Goal: Task Accomplishment & Management: Complete application form

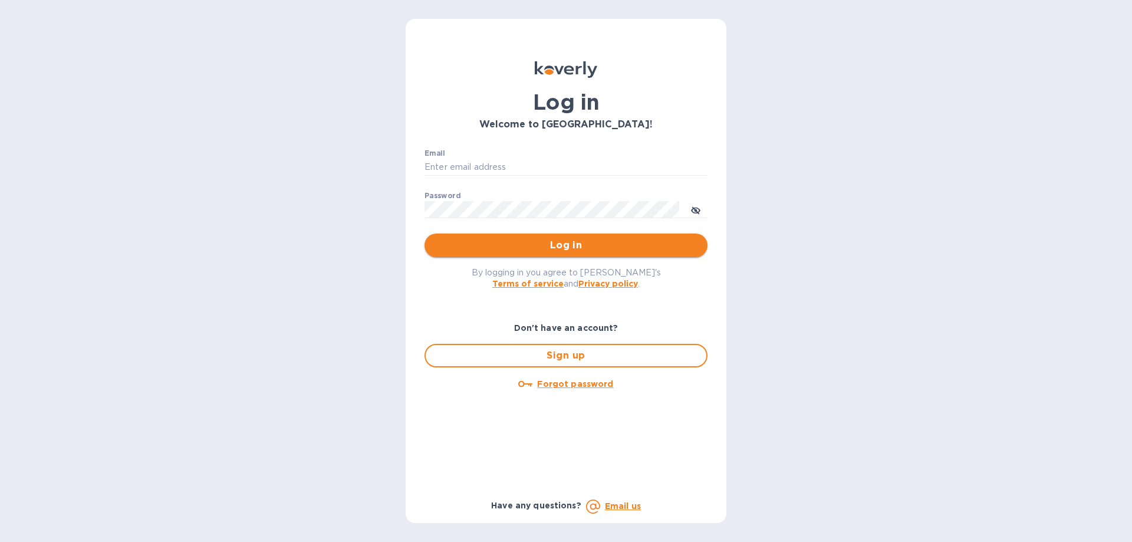
type input "ch@supremelightingny.com"
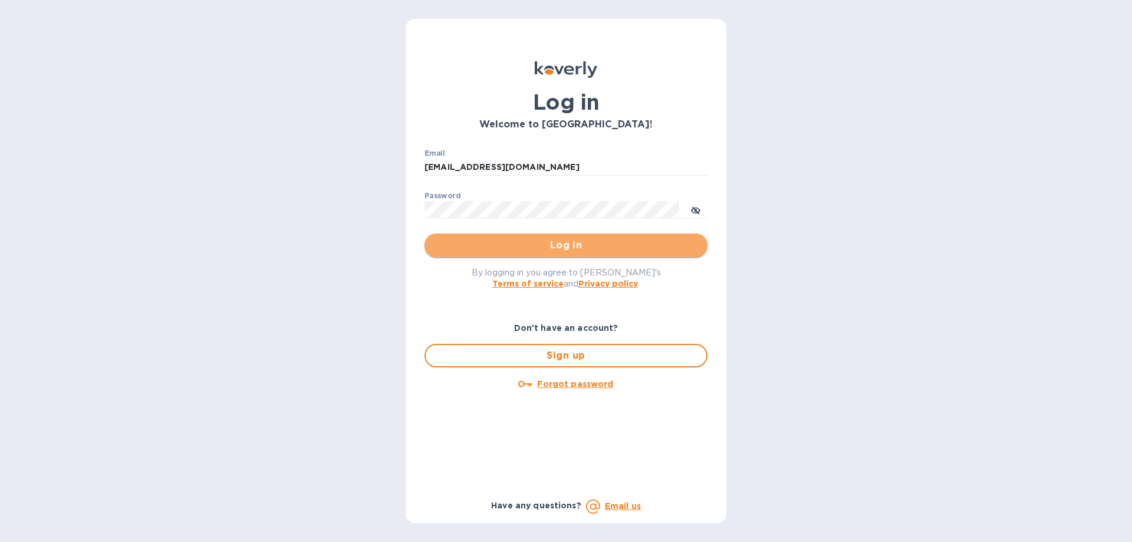
click at [517, 240] on span "Log in" at bounding box center [566, 245] width 264 height 14
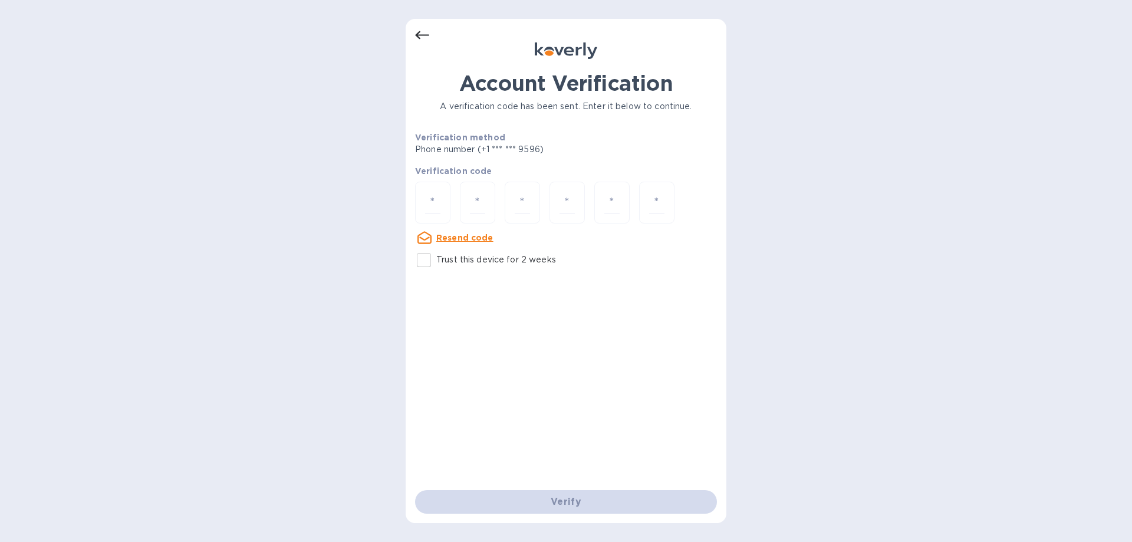
click at [416, 265] on input "Trust this device for 2 weeks" at bounding box center [424, 260] width 25 height 25
checkbox input "true"
click at [436, 205] on input "number" at bounding box center [432, 203] width 15 height 22
click at [435, 205] on input "number" at bounding box center [432, 203] width 15 height 22
type input "7"
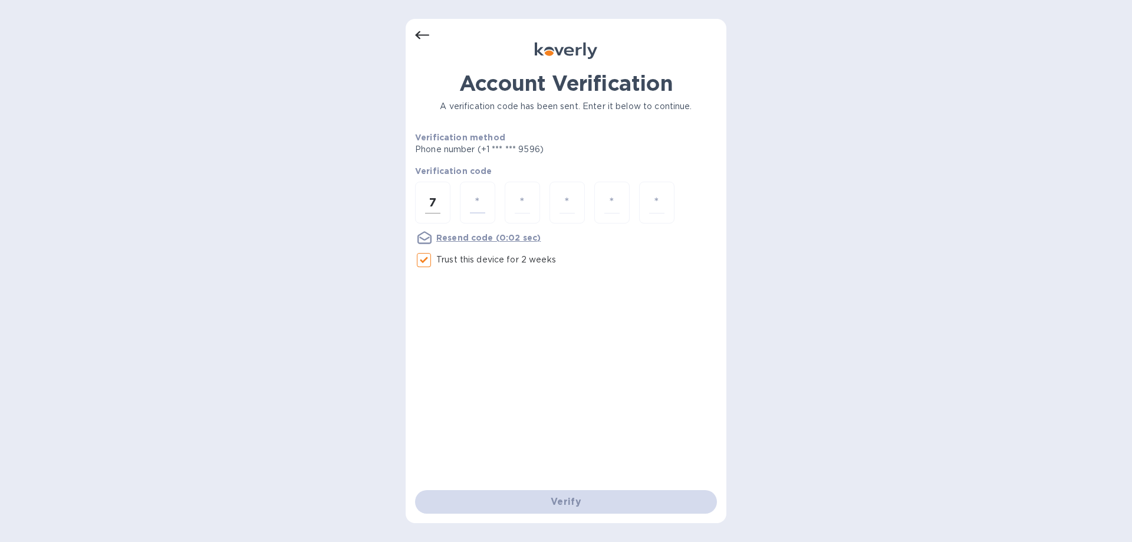
type input "5"
type input "1"
type input "7"
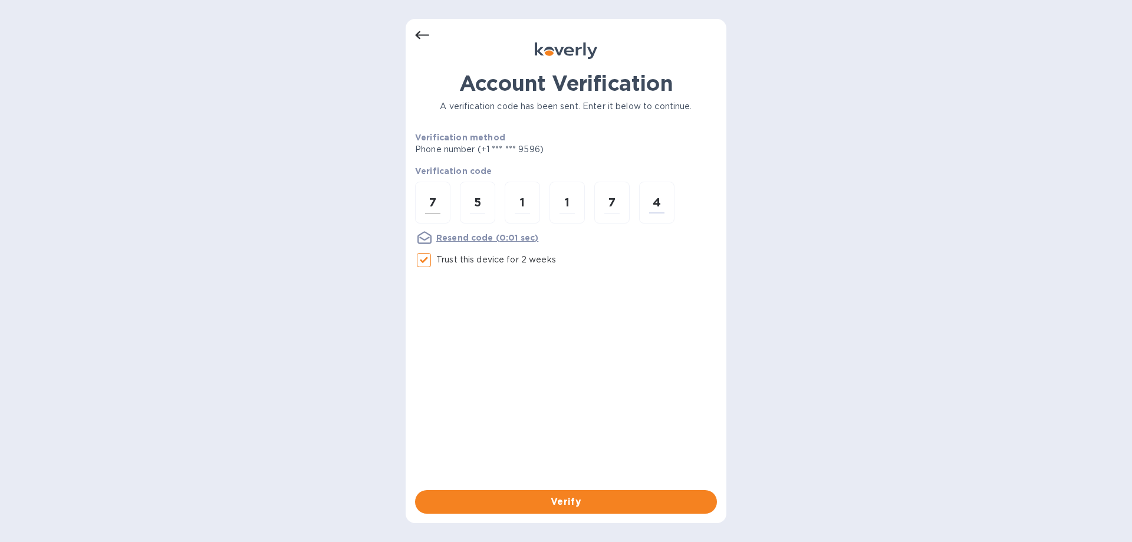
type input "4"
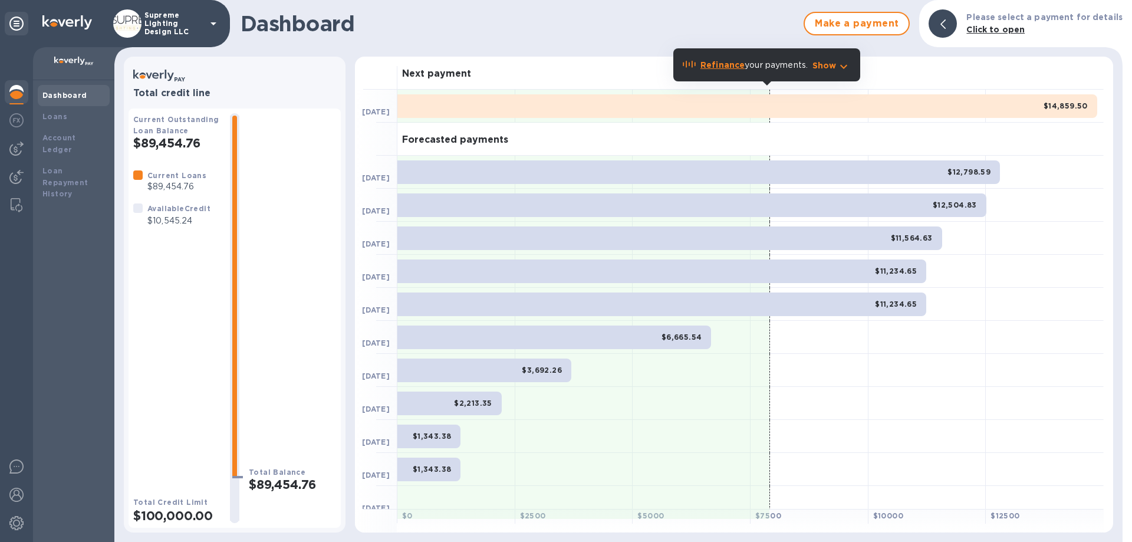
click at [196, 21] on p "Supreme Lighting Design LLC" at bounding box center [173, 23] width 59 height 25
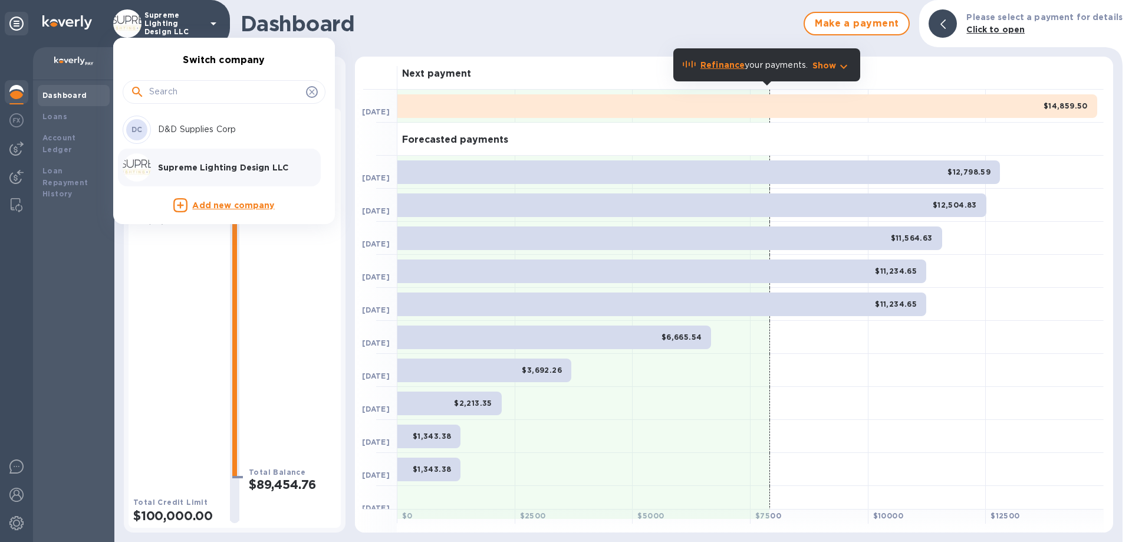
click at [173, 129] on p "D&D Supplies Corp" at bounding box center [232, 129] width 149 height 12
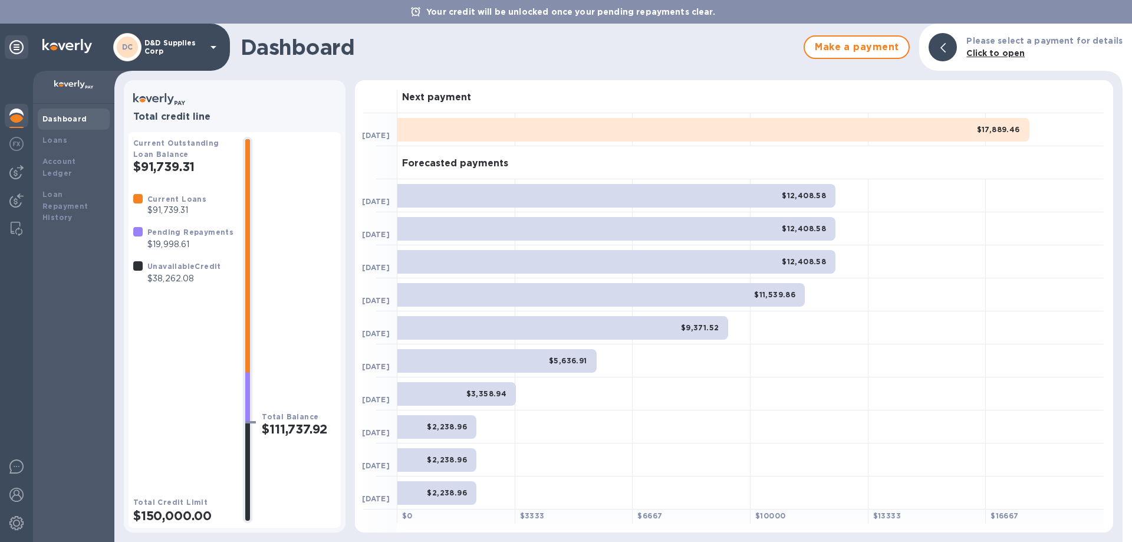
click at [180, 52] on p "D&D Supplies Corp" at bounding box center [173, 47] width 59 height 17
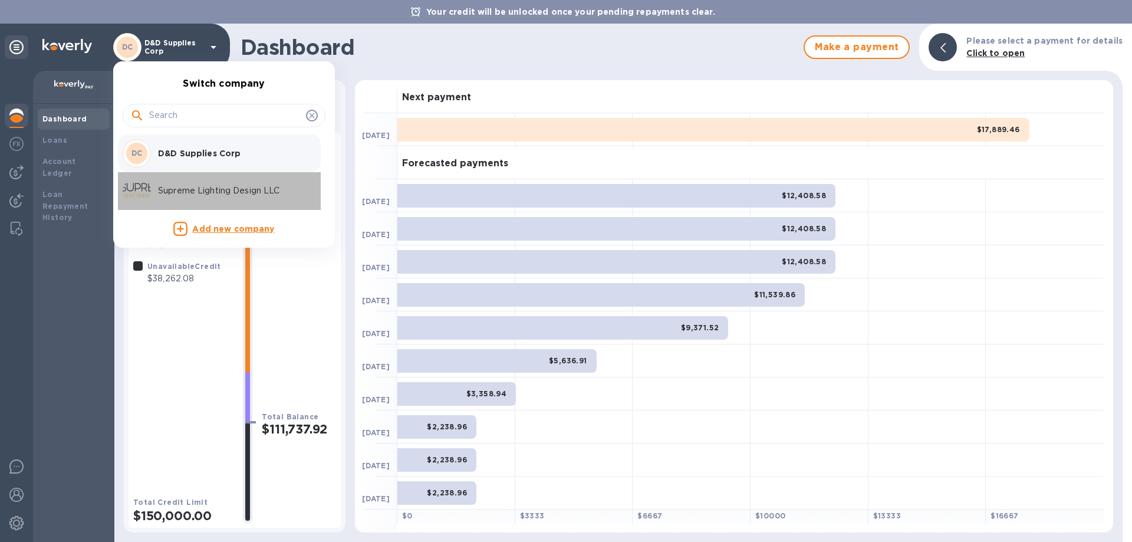
click at [185, 196] on p "Supreme Lighting Design LLC" at bounding box center [232, 191] width 149 height 12
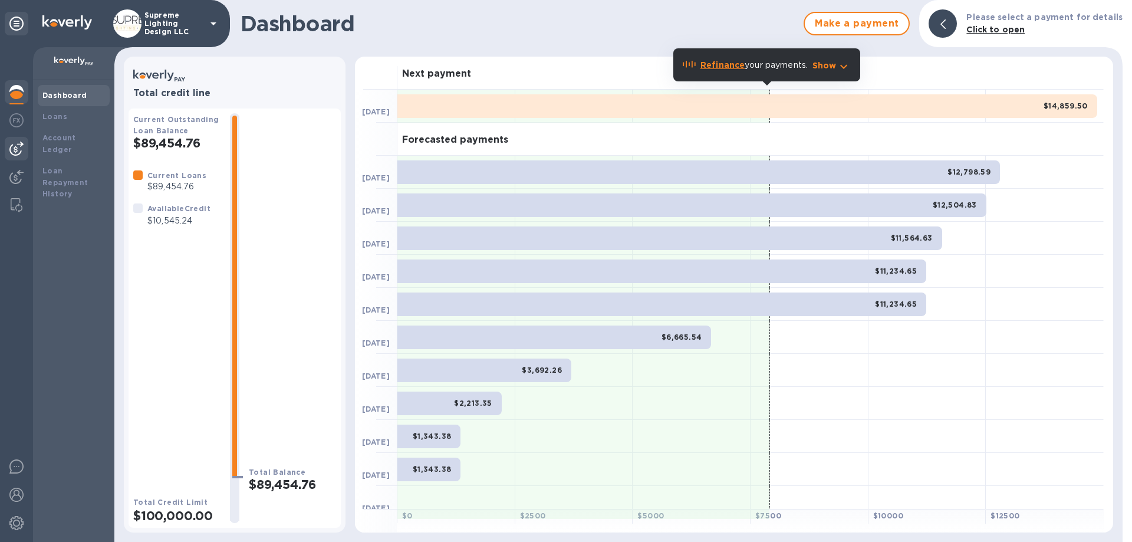
click at [12, 150] on img at bounding box center [16, 149] width 14 height 14
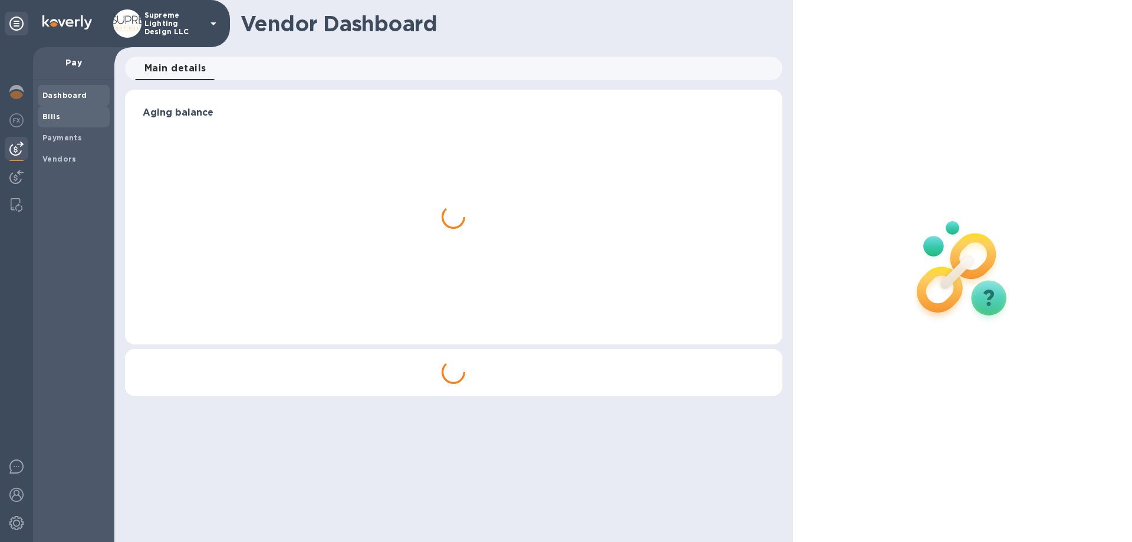
click at [55, 115] on b "Bills" at bounding box center [51, 116] width 18 height 9
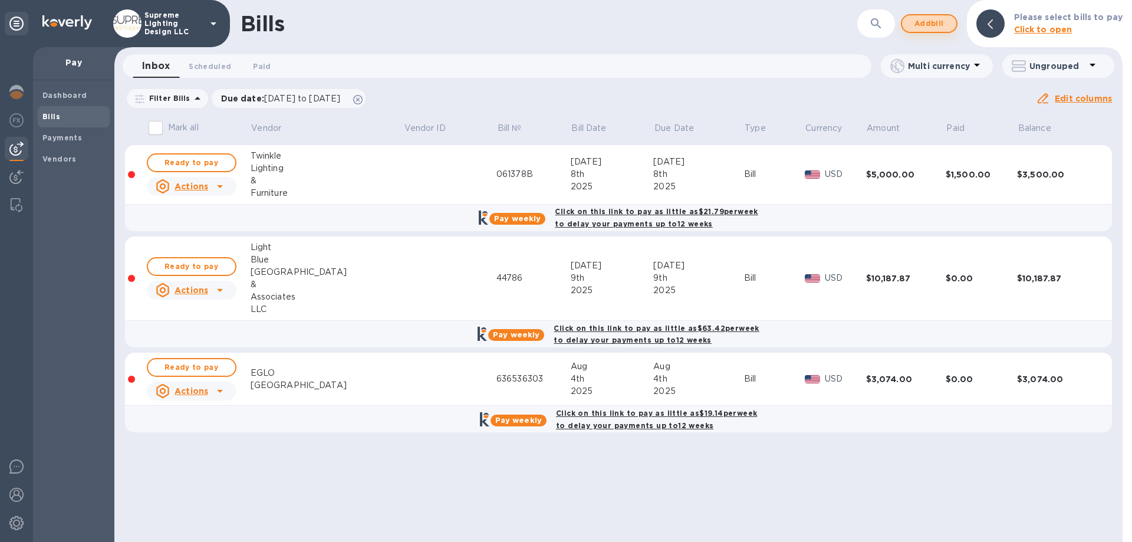
click at [936, 28] on span "Add bill" at bounding box center [929, 24] width 35 height 14
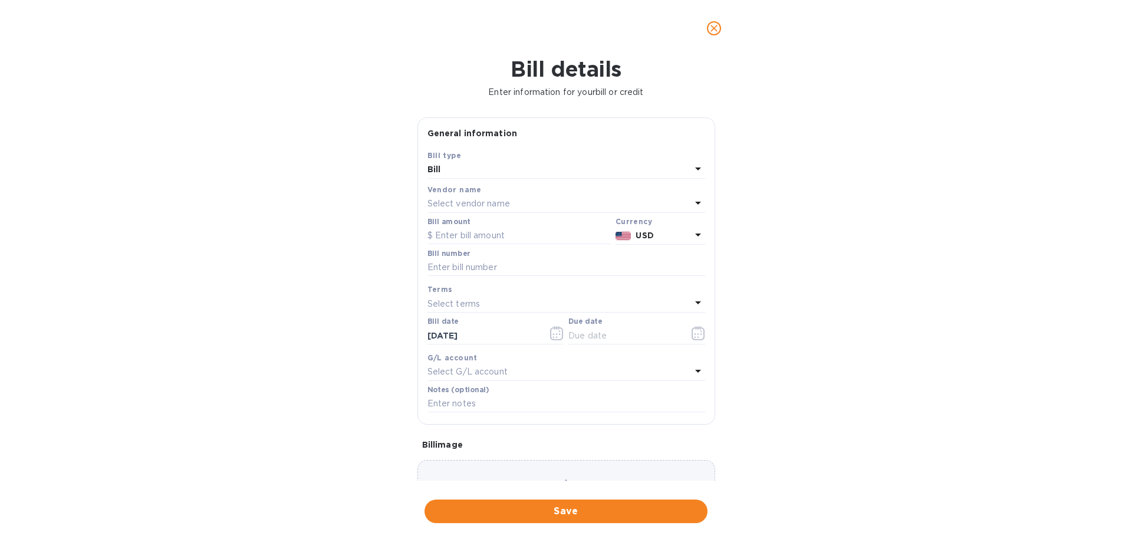
click at [500, 204] on p "Select vendor name" at bounding box center [468, 204] width 83 height 12
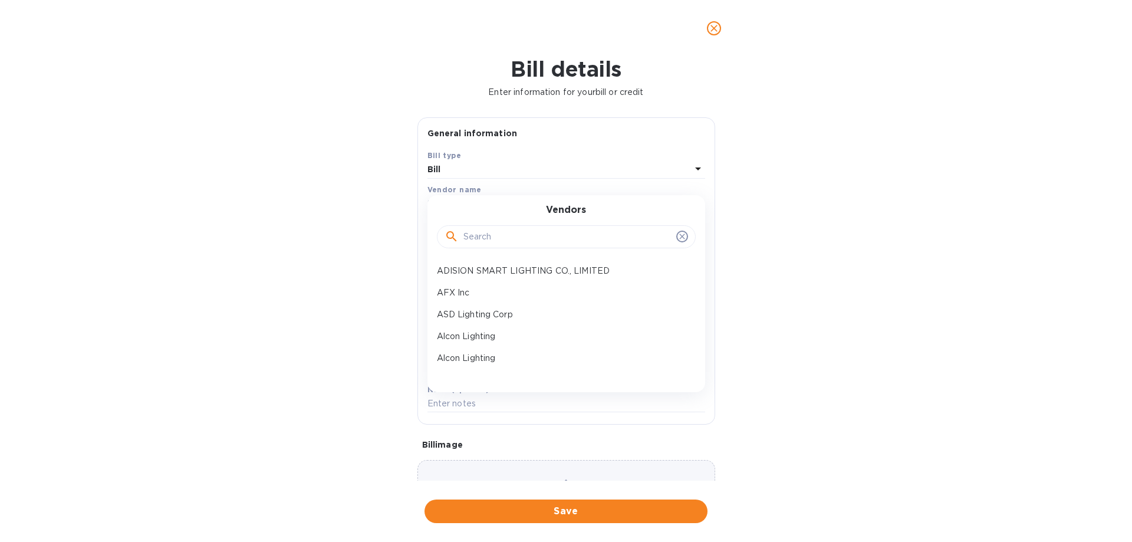
click at [500, 239] on input "text" at bounding box center [567, 237] width 208 height 18
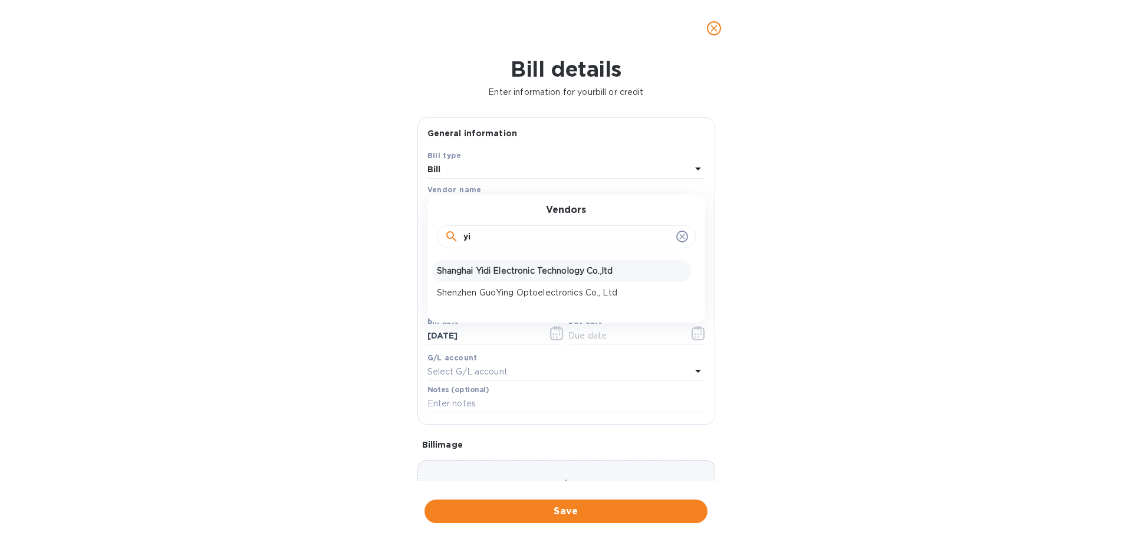
type input "yi"
click at [499, 272] on p "Shanghai Yidi Electronic Technology Co.,ltd" at bounding box center [561, 271] width 249 height 12
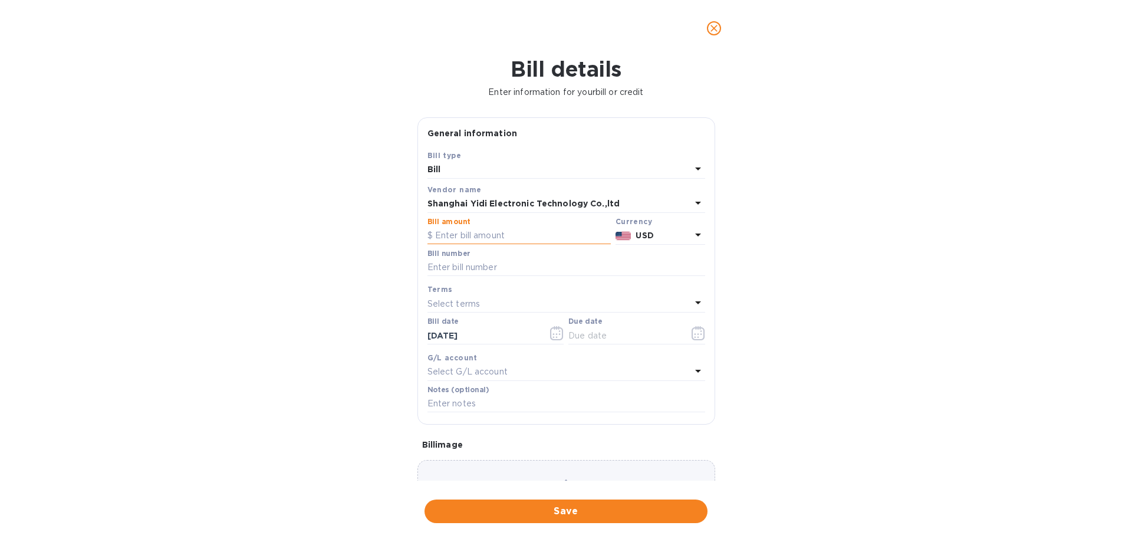
click at [488, 232] on input "text" at bounding box center [518, 236] width 183 height 18
type input "140"
click at [447, 263] on input "text" at bounding box center [566, 268] width 278 height 18
paste input "PI250903"
type input "PI250903"
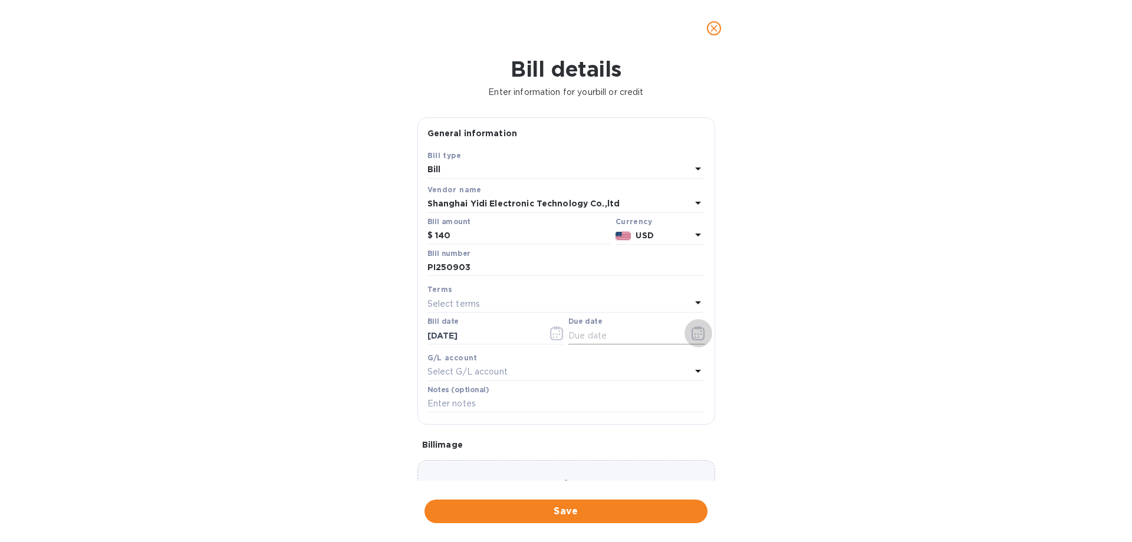
click at [692, 334] on icon "button" at bounding box center [699, 333] width 14 height 14
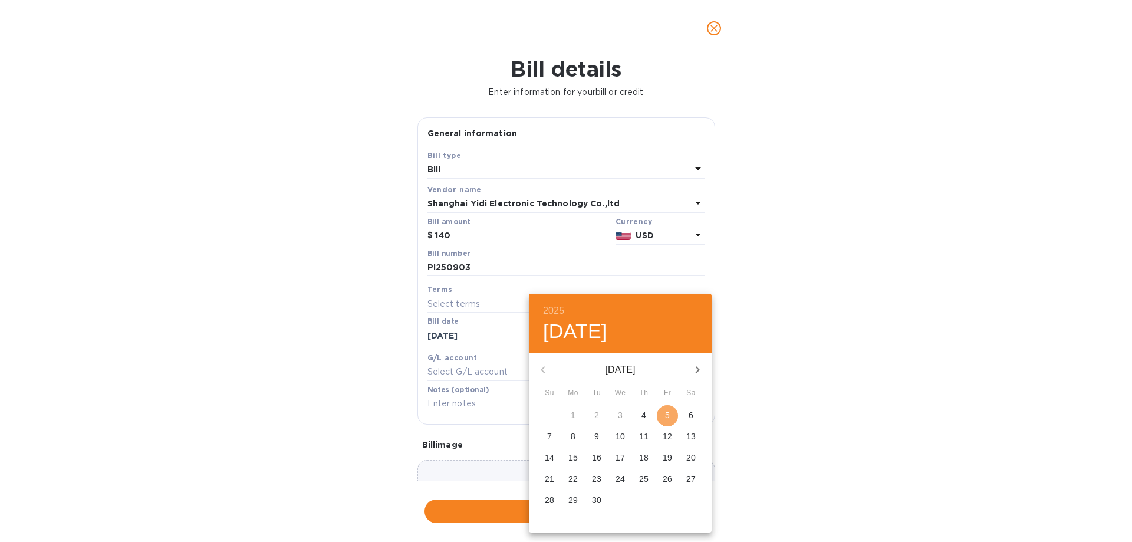
click at [670, 416] on span "5" at bounding box center [667, 415] width 21 height 12
type input "[DATE]"
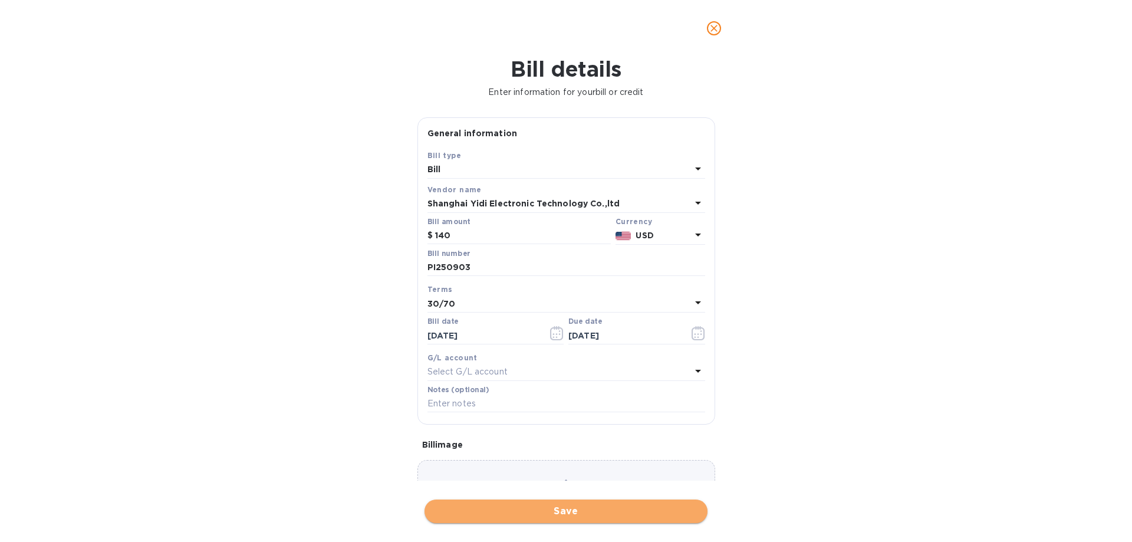
click at [561, 514] on span "Save" at bounding box center [566, 511] width 264 height 14
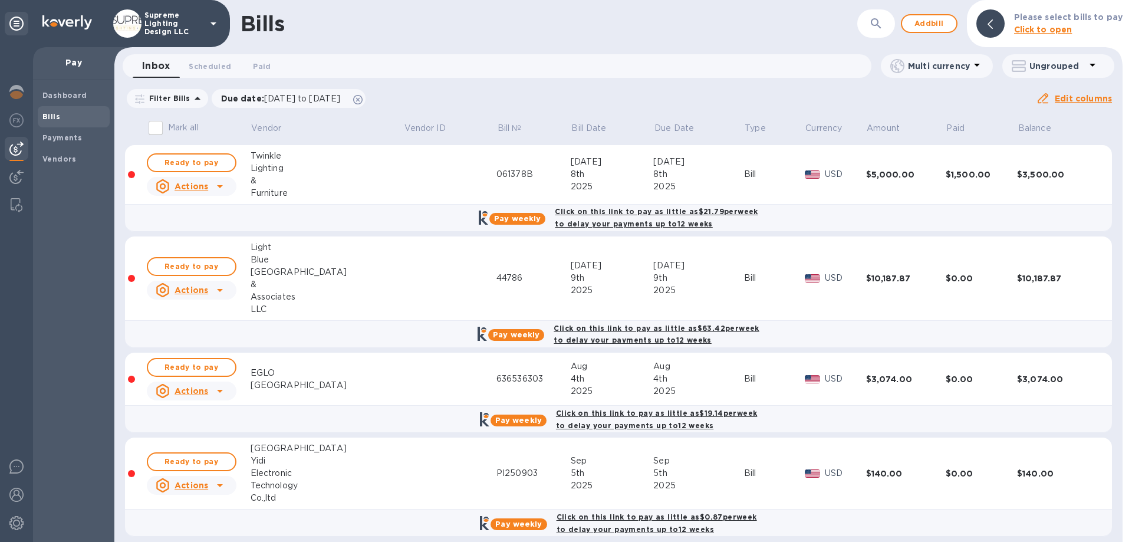
scroll to position [10, 0]
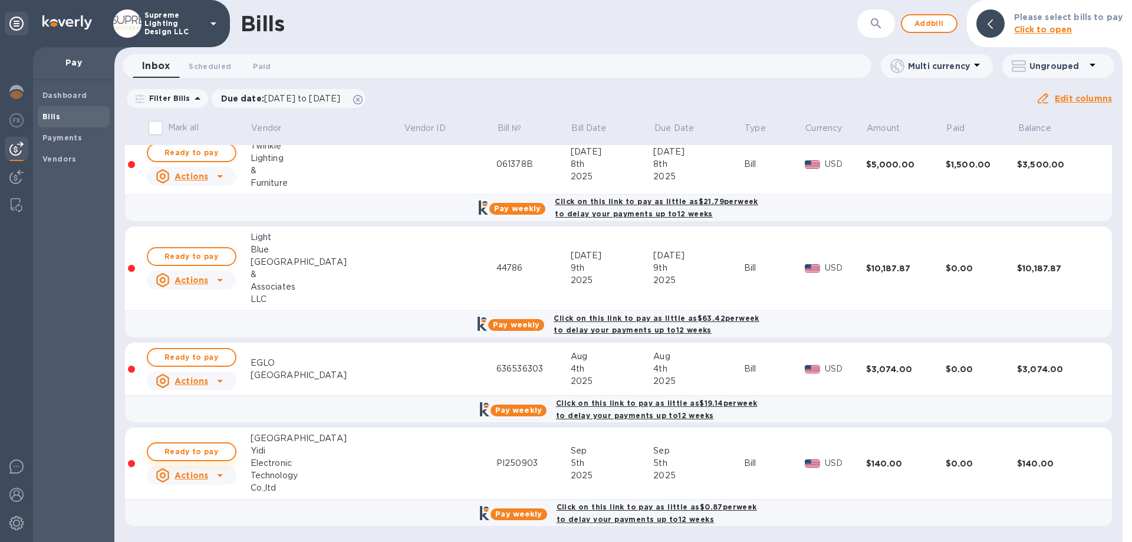
click at [208, 450] on span "Ready to pay" at bounding box center [191, 452] width 68 height 14
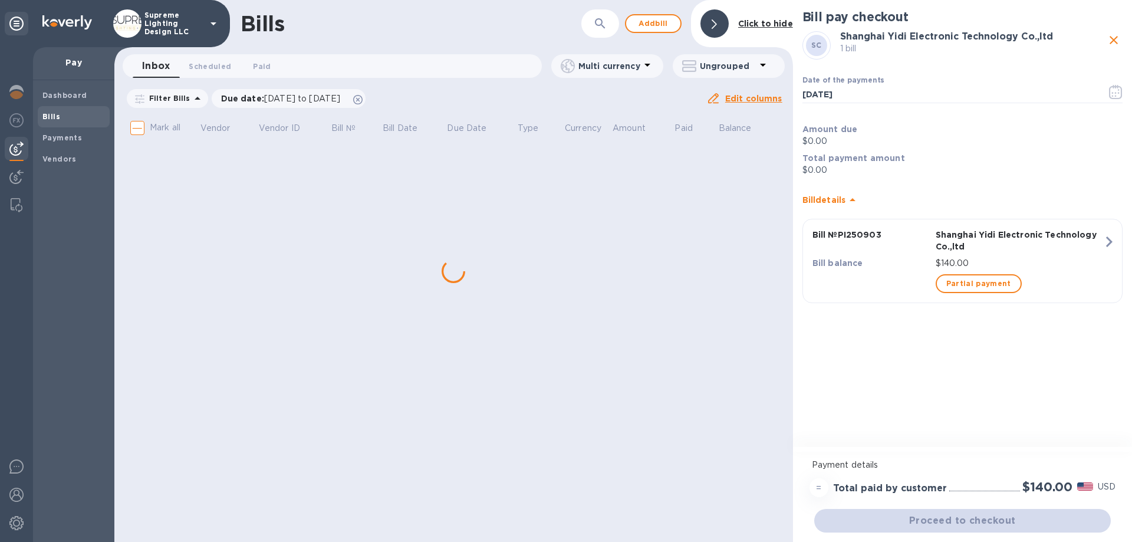
scroll to position [0, 0]
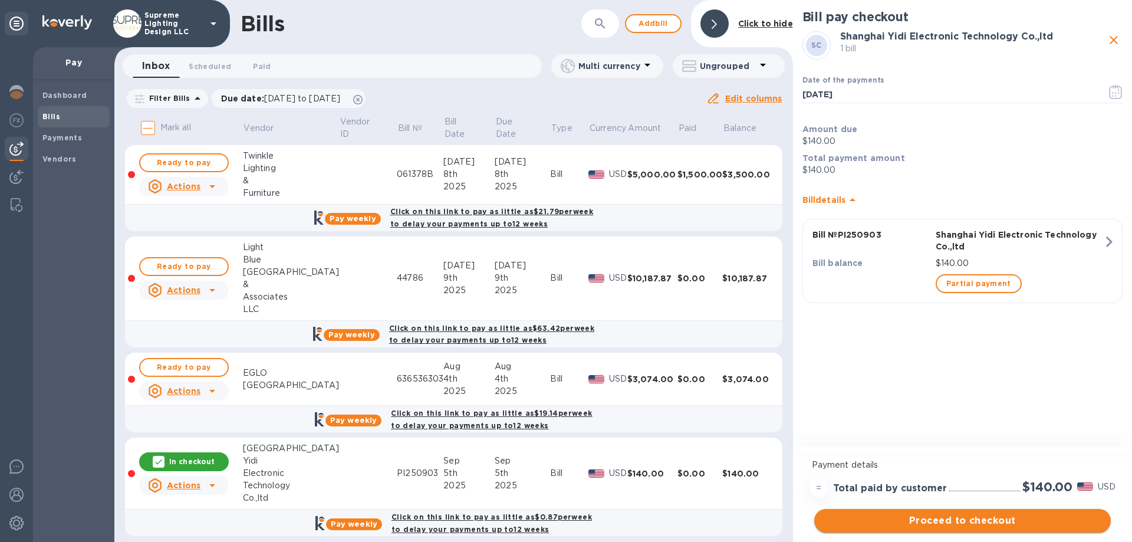
click at [969, 525] on span "Proceed to checkout" at bounding box center [963, 521] width 278 height 14
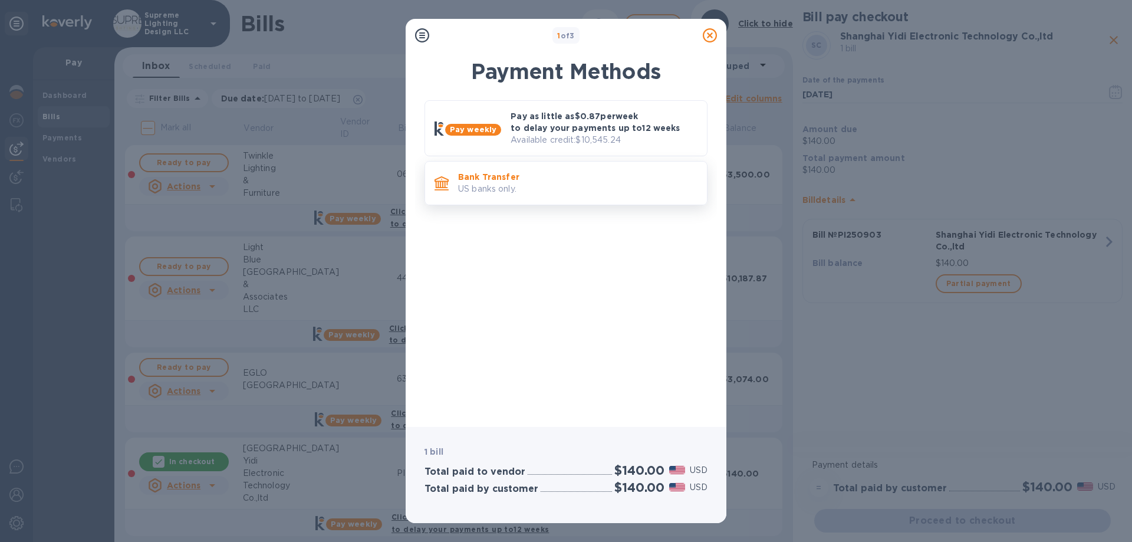
click at [573, 181] on p "Bank Transfer" at bounding box center [577, 177] width 239 height 12
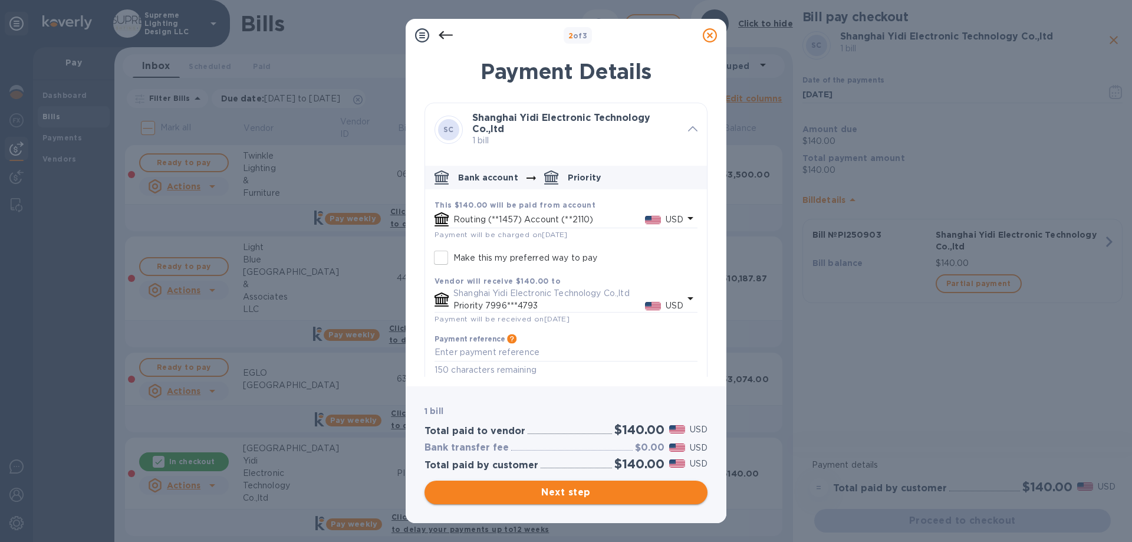
click at [578, 492] on span "Next step" at bounding box center [566, 492] width 264 height 14
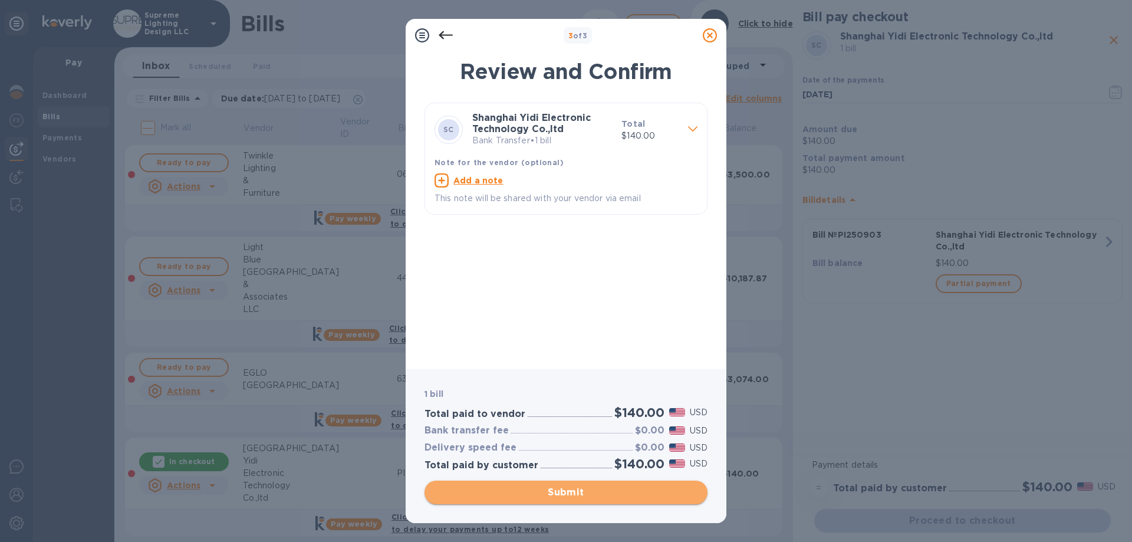
click at [578, 492] on span "Submit" at bounding box center [566, 492] width 264 height 14
